Goal: Task Accomplishment & Management: Manage account settings

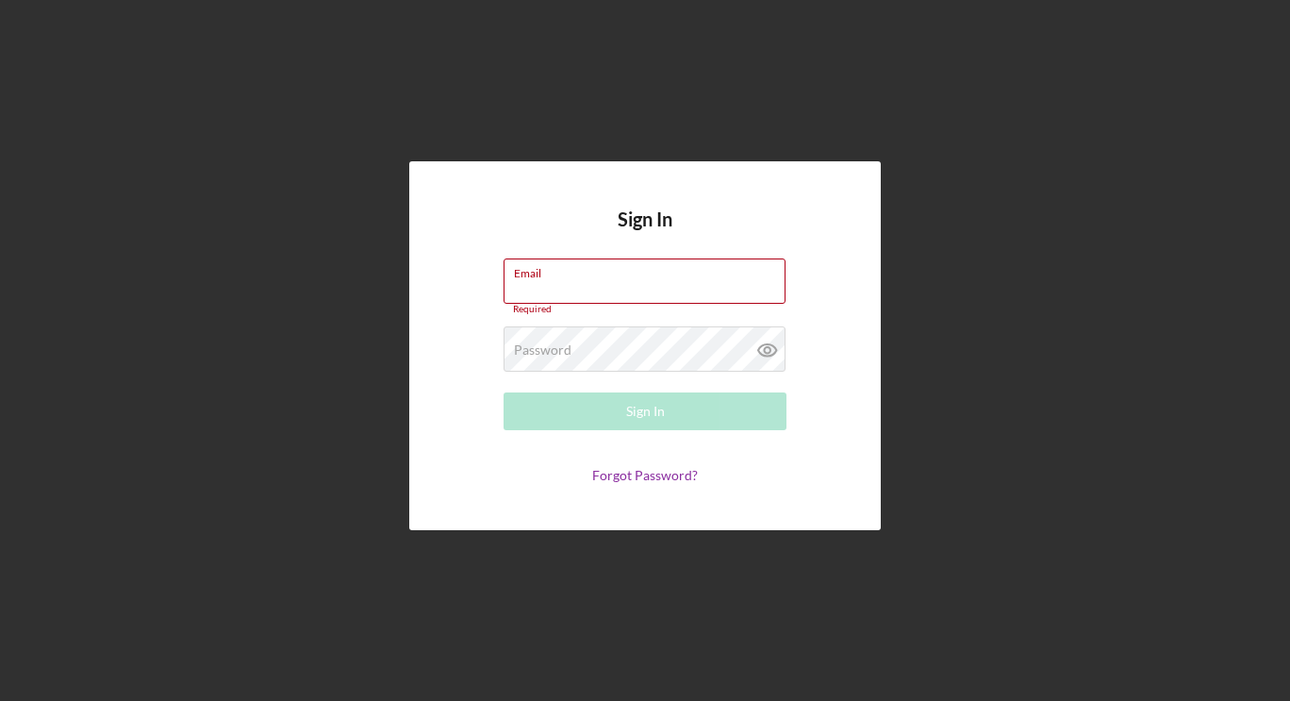
type input "[EMAIL_ADDRESS][DOMAIN_NAME]"
click at [1135, 334] on div "Sign In Email [EMAIL_ADDRESS][DOMAIN_NAME] Required Password Required Sign In F…" at bounding box center [644, 345] width 1271 height 691
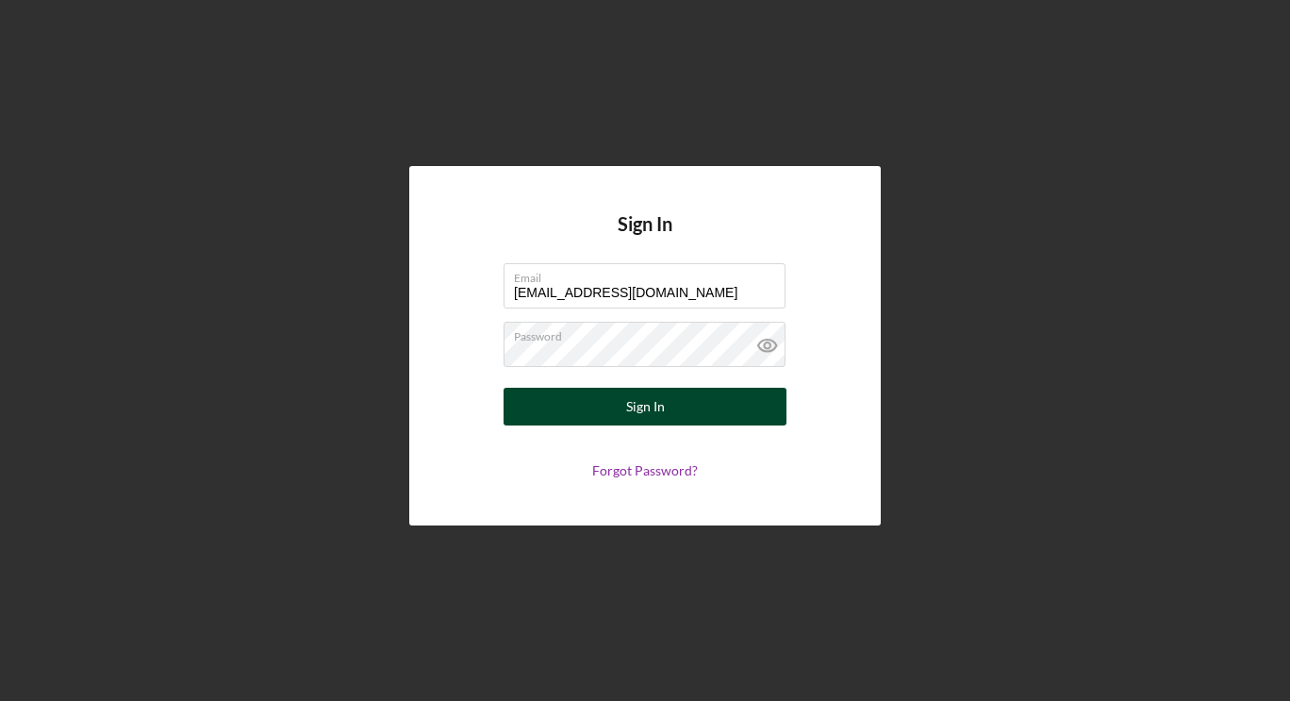
click at [670, 410] on button "Sign In" at bounding box center [644, 407] width 283 height 38
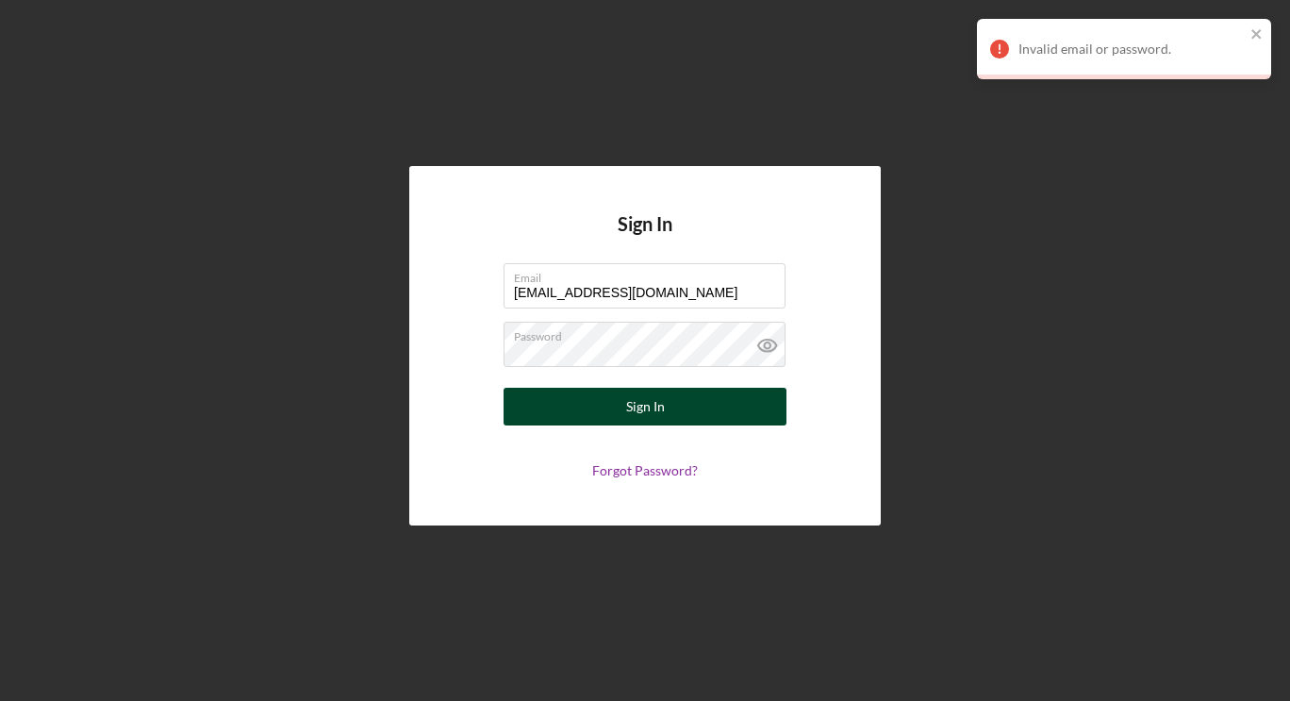
click at [664, 410] on button "Sign In" at bounding box center [644, 407] width 283 height 38
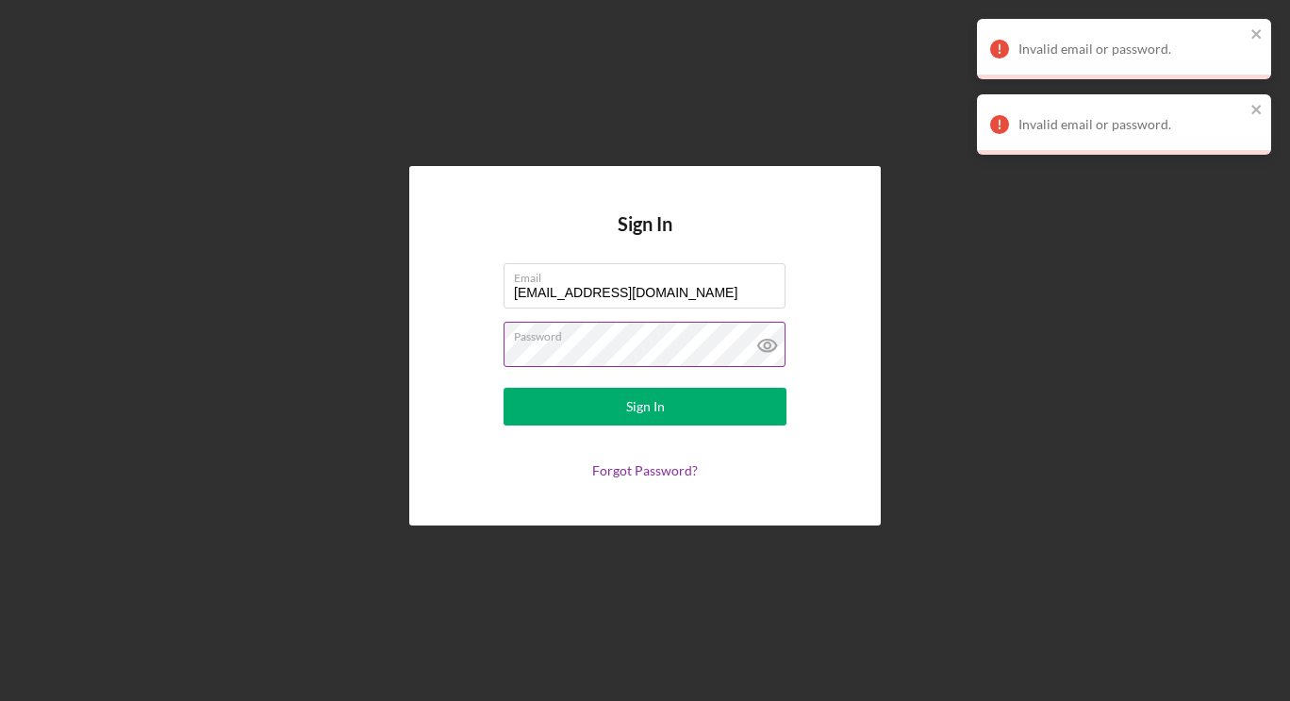
click at [766, 342] on icon at bounding box center [767, 345] width 6 height 6
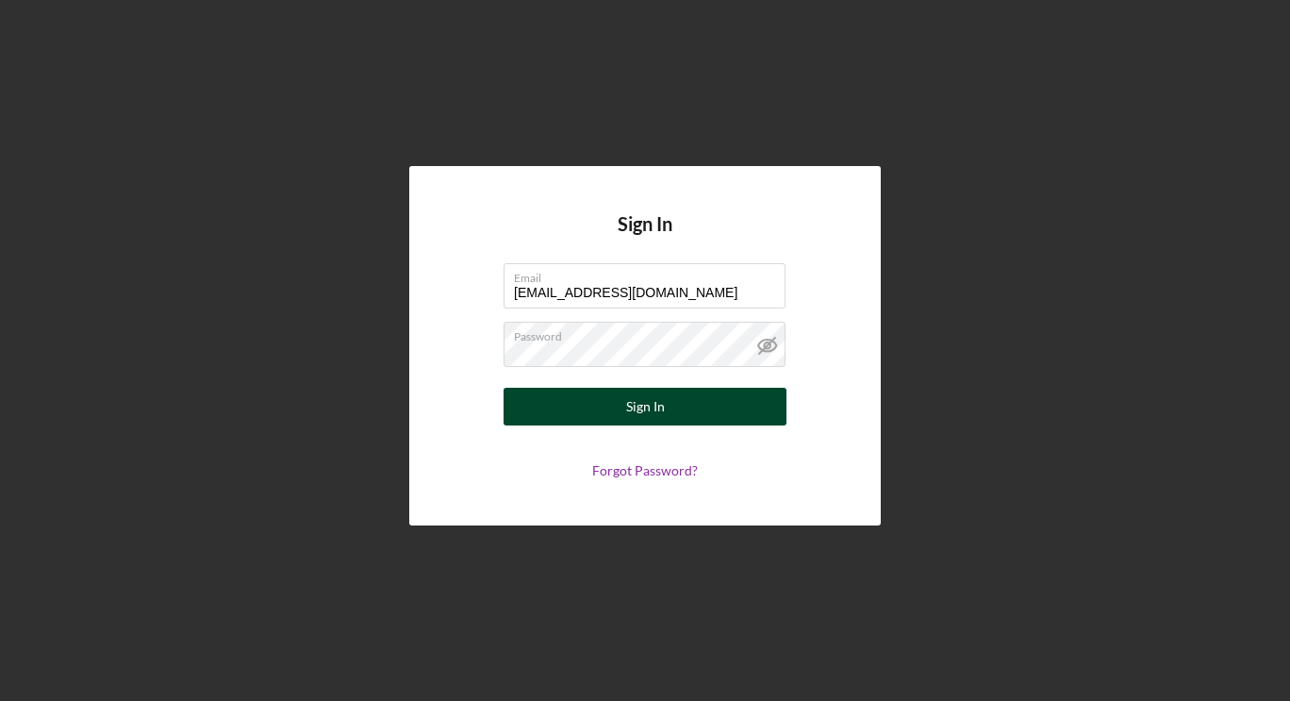
click at [546, 410] on button "Sign In" at bounding box center [644, 407] width 283 height 38
